Goal: Find specific page/section: Find specific page/section

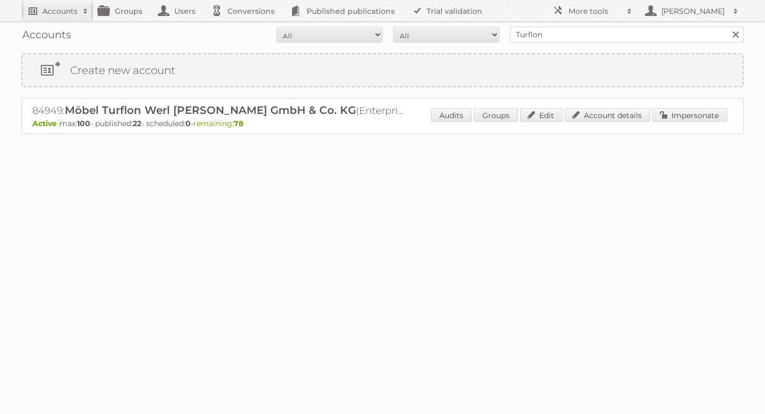
click at [67, 10] on h2 "Accounts" at bounding box center [60, 11] width 35 height 11
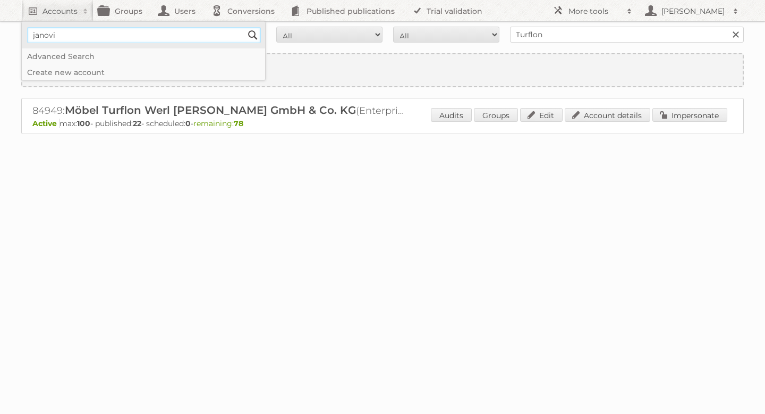
type input"] "[PERSON_NAME]"
click at [252, 35] on input "Search" at bounding box center [253, 35] width 16 height 16
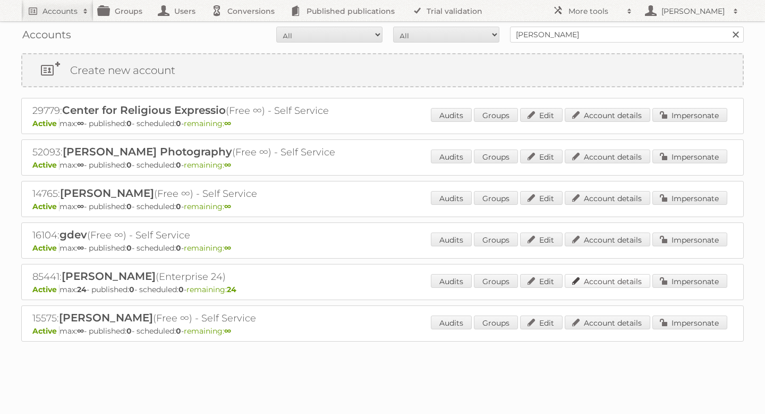
click at [616, 282] on link "Account details" at bounding box center [608, 281] width 86 height 14
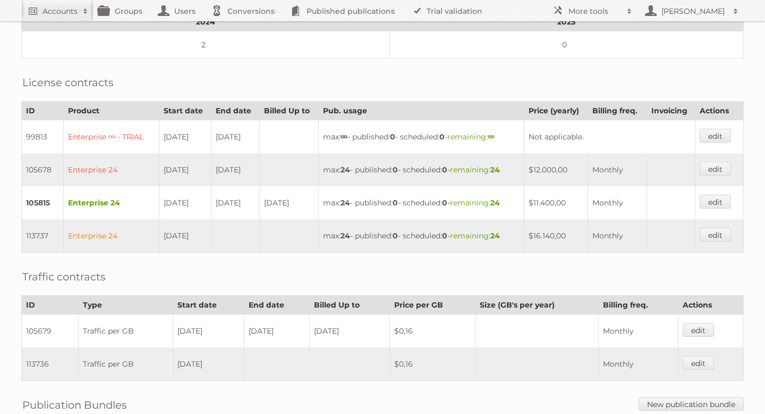
scroll to position [384, 0]
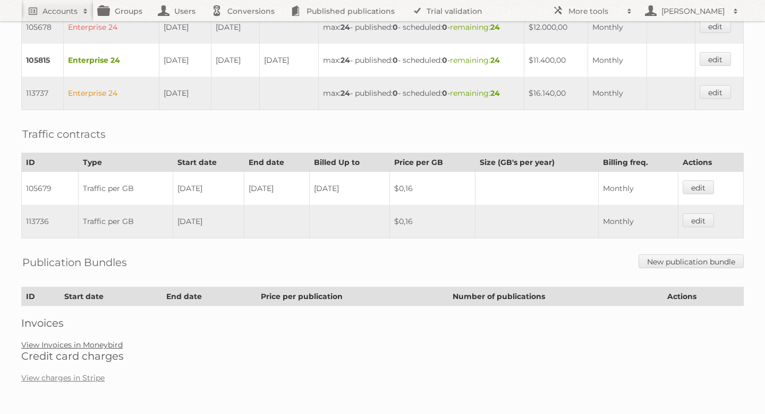
click at [108, 343] on link "View Invoices in Moneybird" at bounding box center [72, 345] width 102 height 10
click at [100, 344] on link "View Invoices in Moneybird" at bounding box center [72, 345] width 102 height 10
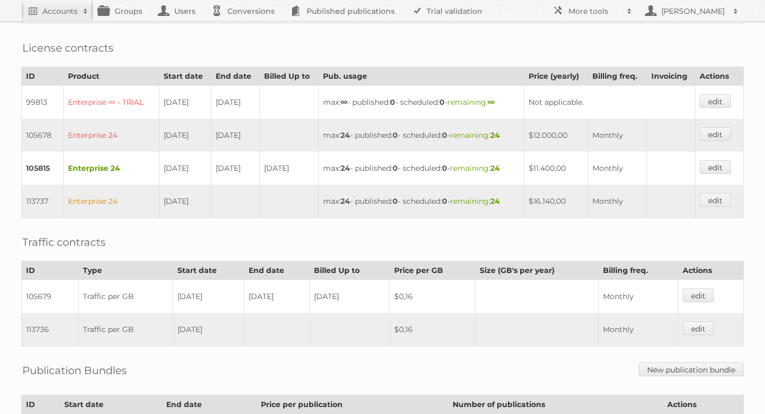
scroll to position [269, 0]
